Goal: Information Seeking & Learning: Learn about a topic

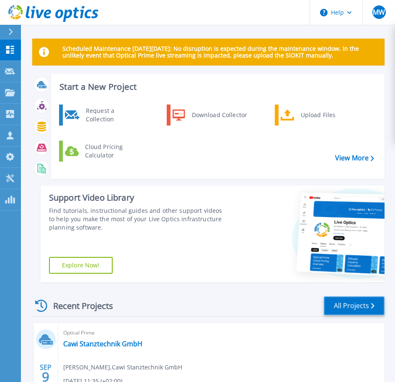
click at [343, 303] on link "All Projects" at bounding box center [354, 305] width 61 height 19
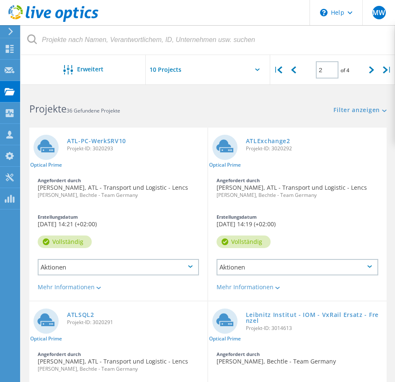
click at [366, 105] on div "Filter zurücksetzen Filter anzeigen" at bounding box center [301, 102] width 187 height 24
click at [295, 71] on icon at bounding box center [293, 69] width 5 height 7
type input "1"
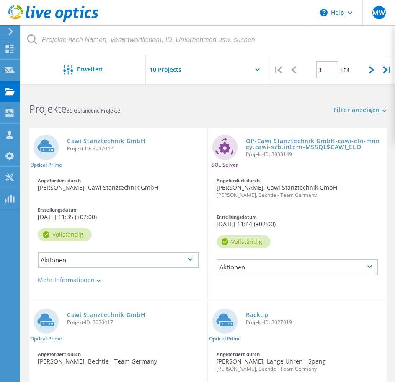
click at [177, 69] on input "text" at bounding box center [188, 69] width 84 height 29
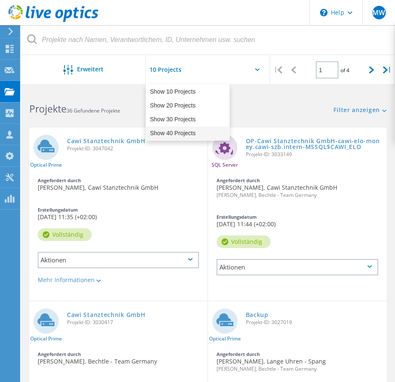
click at [192, 130] on div "Show 40 Projects" at bounding box center [187, 133] width 83 height 14
type input "Show 40 Projects"
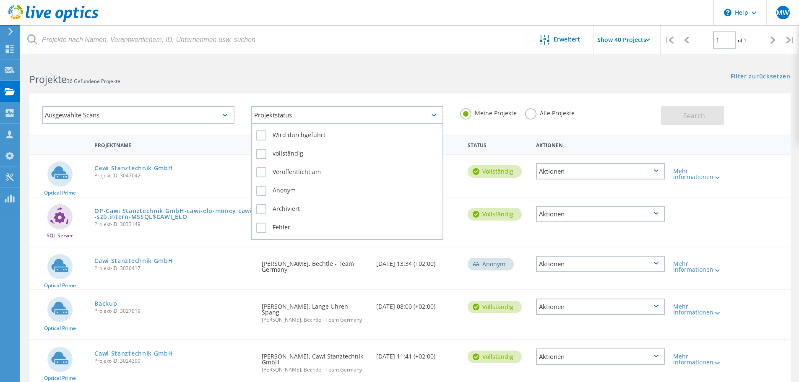
click at [282, 119] on div "Projektstatus" at bounding box center [347, 115] width 192 height 18
click at [282, 114] on div "Projektstatus" at bounding box center [347, 115] width 192 height 18
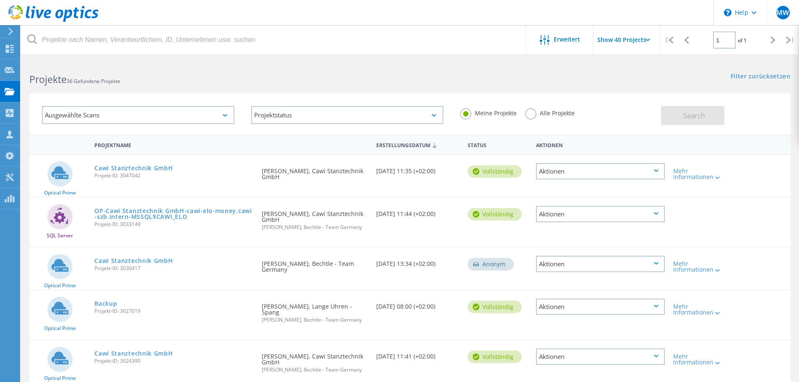
click at [207, 109] on div "Ausgewählte Scans" at bounding box center [138, 115] width 192 height 18
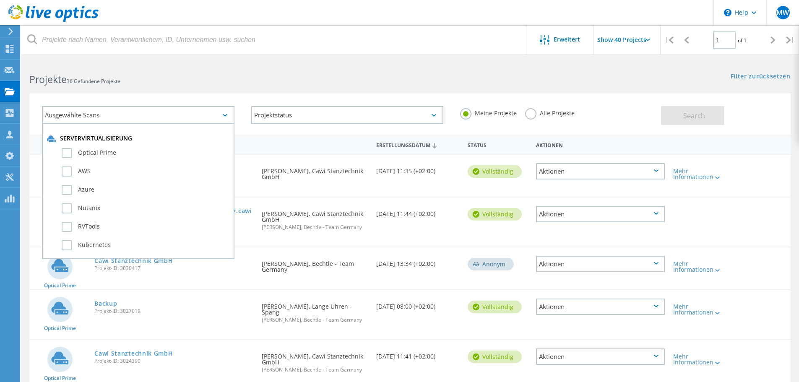
click at [207, 108] on div "Ausgewählte Scans" at bounding box center [138, 115] width 192 height 18
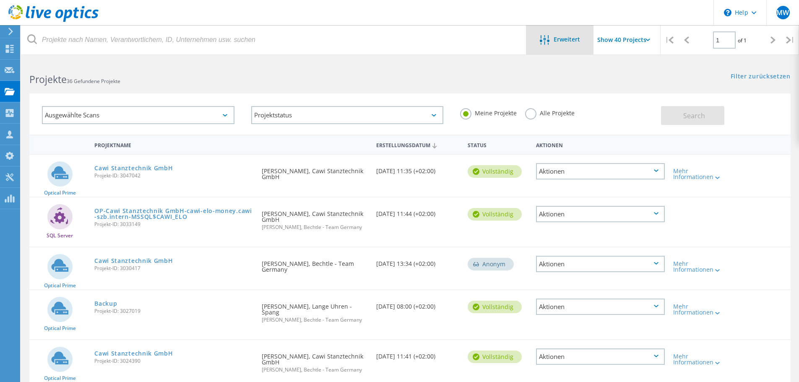
click at [401, 40] on span "Erweitert" at bounding box center [567, 39] width 26 height 6
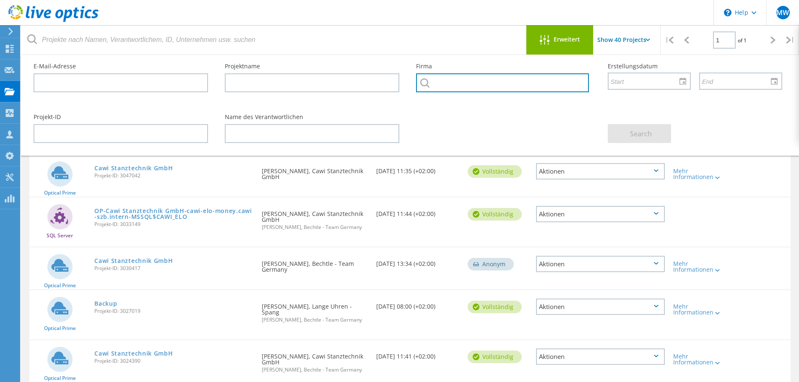
click at [401, 83] on input "text" at bounding box center [502, 82] width 172 height 19
type input "lange"
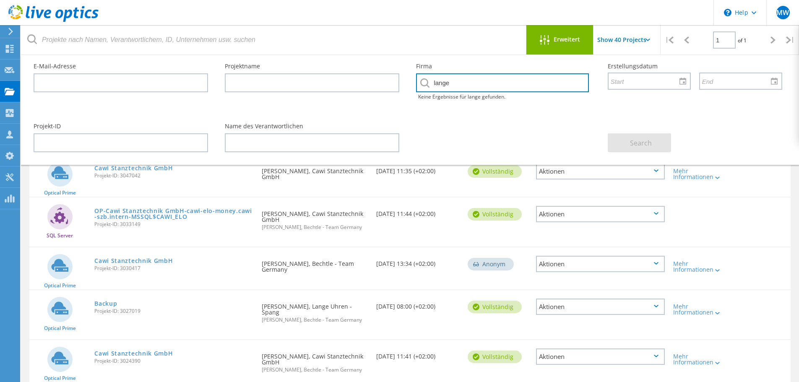
drag, startPoint x: 465, startPoint y: 83, endPoint x: 394, endPoint y: 88, distance: 71.1
click at [394, 88] on div "E-Mail-Adresse Projektname Firma lange Keine Ergebnisse für lange gefunden. Ers…" at bounding box center [407, 85] width 765 height 60
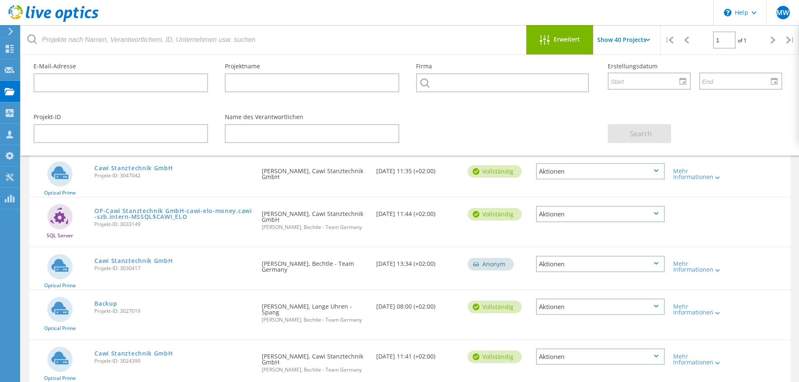
click at [401, 19] on header "\n Help Explore Helpful Articles Contact Support MW Vertriebspartner-Teammitgli…" at bounding box center [399, 12] width 799 height 25
click at [9, 51] on use at bounding box center [10, 49] width 8 height 8
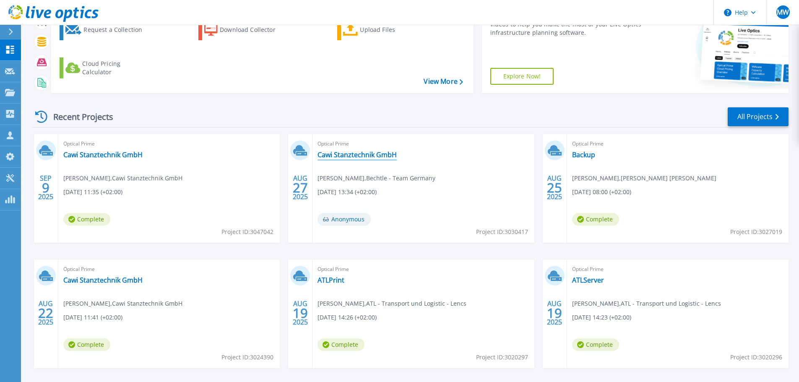
scroll to position [84, 0]
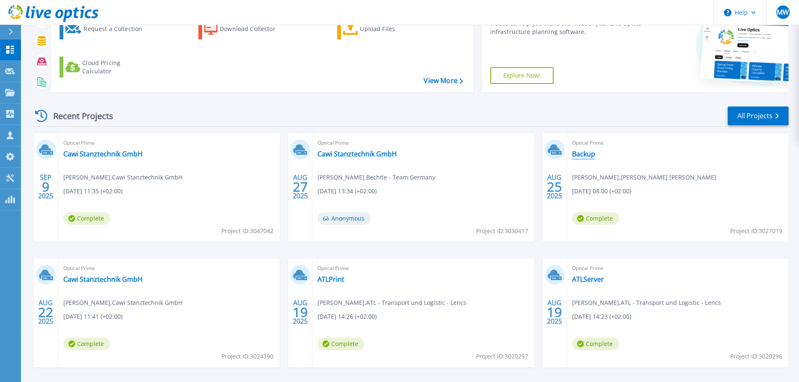
click at [586, 154] on link "Backup" at bounding box center [583, 154] width 23 height 8
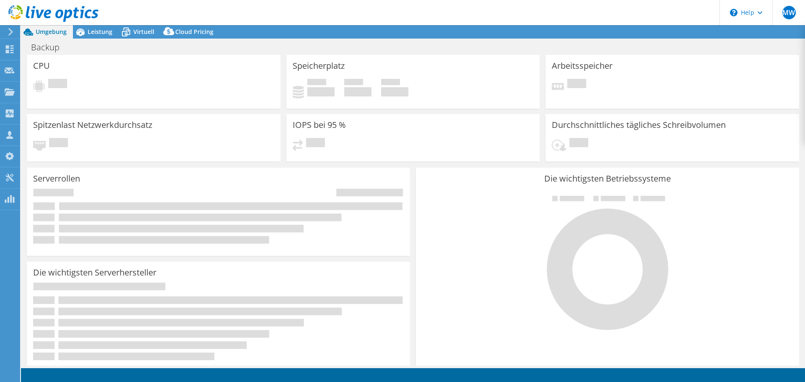
select select "USD"
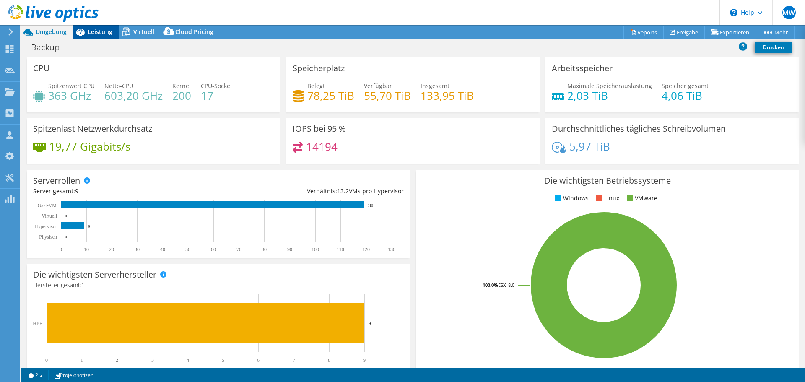
click at [93, 32] on span "Leistung" at bounding box center [100, 32] width 25 height 8
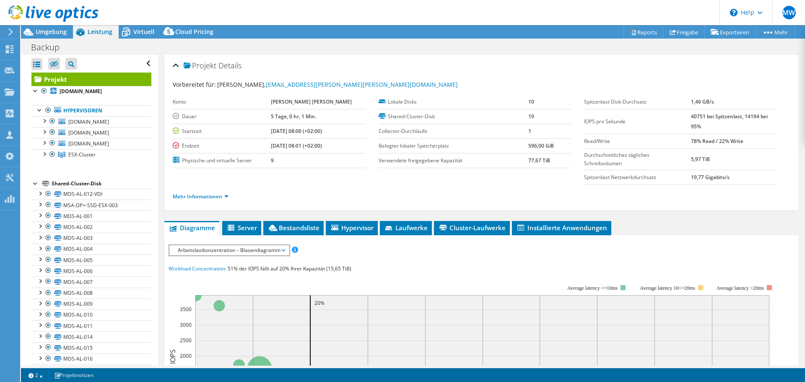
click at [255, 248] on span "Arbeitslastkonzentration – Blasendiagramm" at bounding box center [229, 250] width 111 height 10
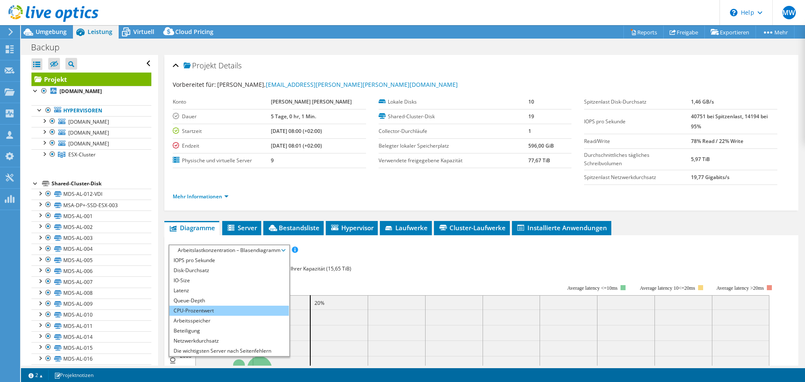
click at [209, 313] on li "CPU-Prozentwert" at bounding box center [229, 311] width 120 height 10
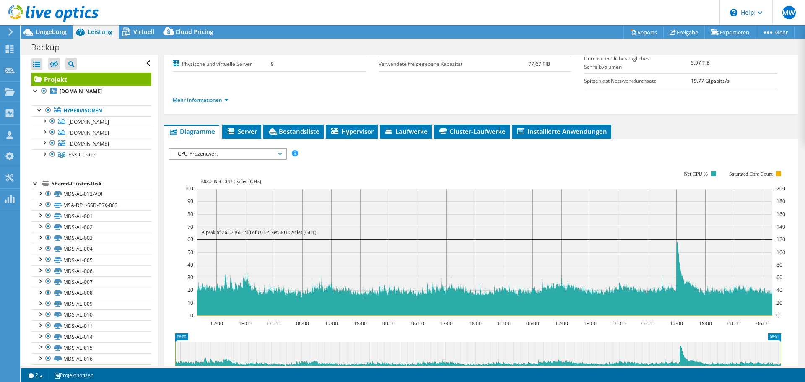
scroll to position [84, 0]
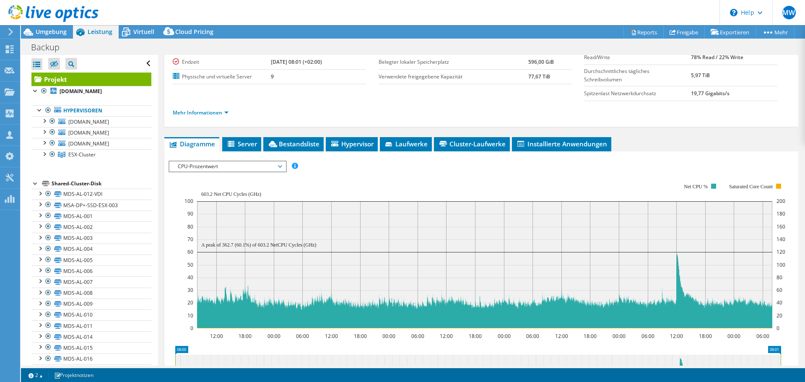
click at [240, 169] on span "CPU-Prozentwert" at bounding box center [228, 166] width 108 height 10
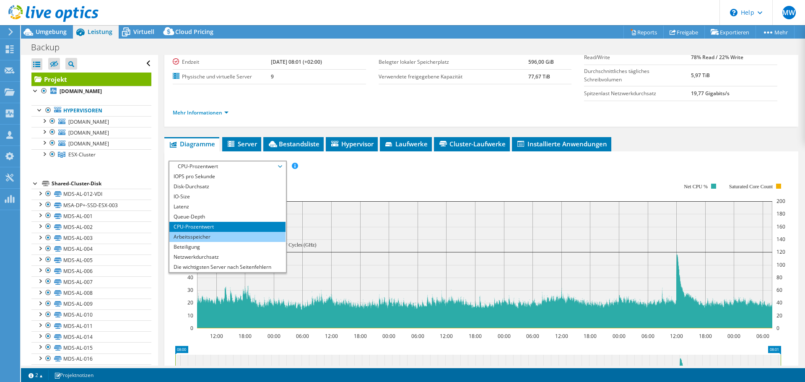
click at [214, 237] on li "Arbeitsspeicher" at bounding box center [227, 237] width 116 height 10
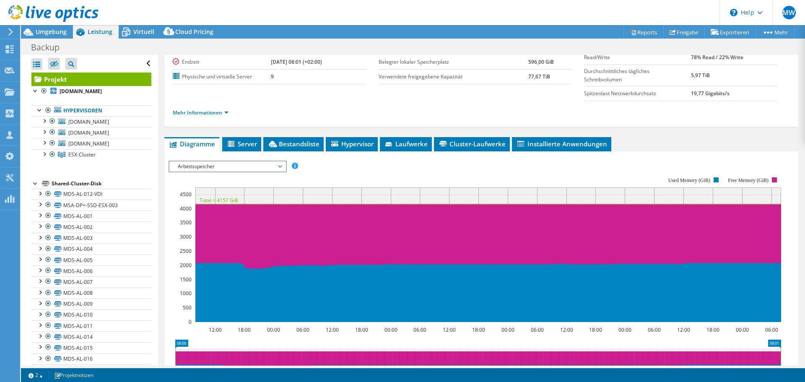
click at [222, 170] on span "Arbeitsspeicher" at bounding box center [228, 166] width 108 height 10
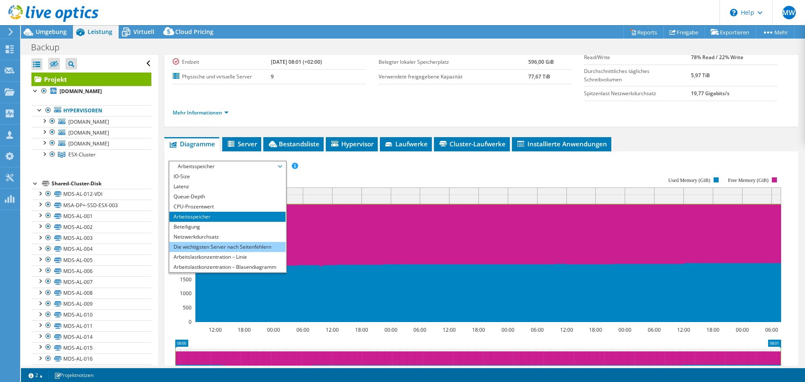
scroll to position [30, 0]
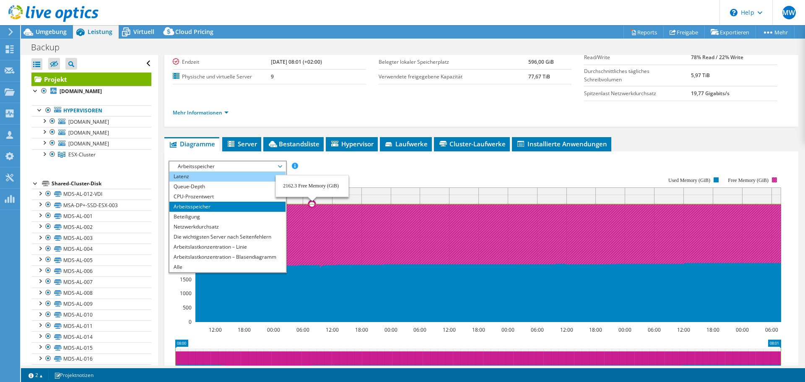
click at [199, 176] on li "Latenz" at bounding box center [227, 177] width 116 height 10
